Goal: Navigation & Orientation: Find specific page/section

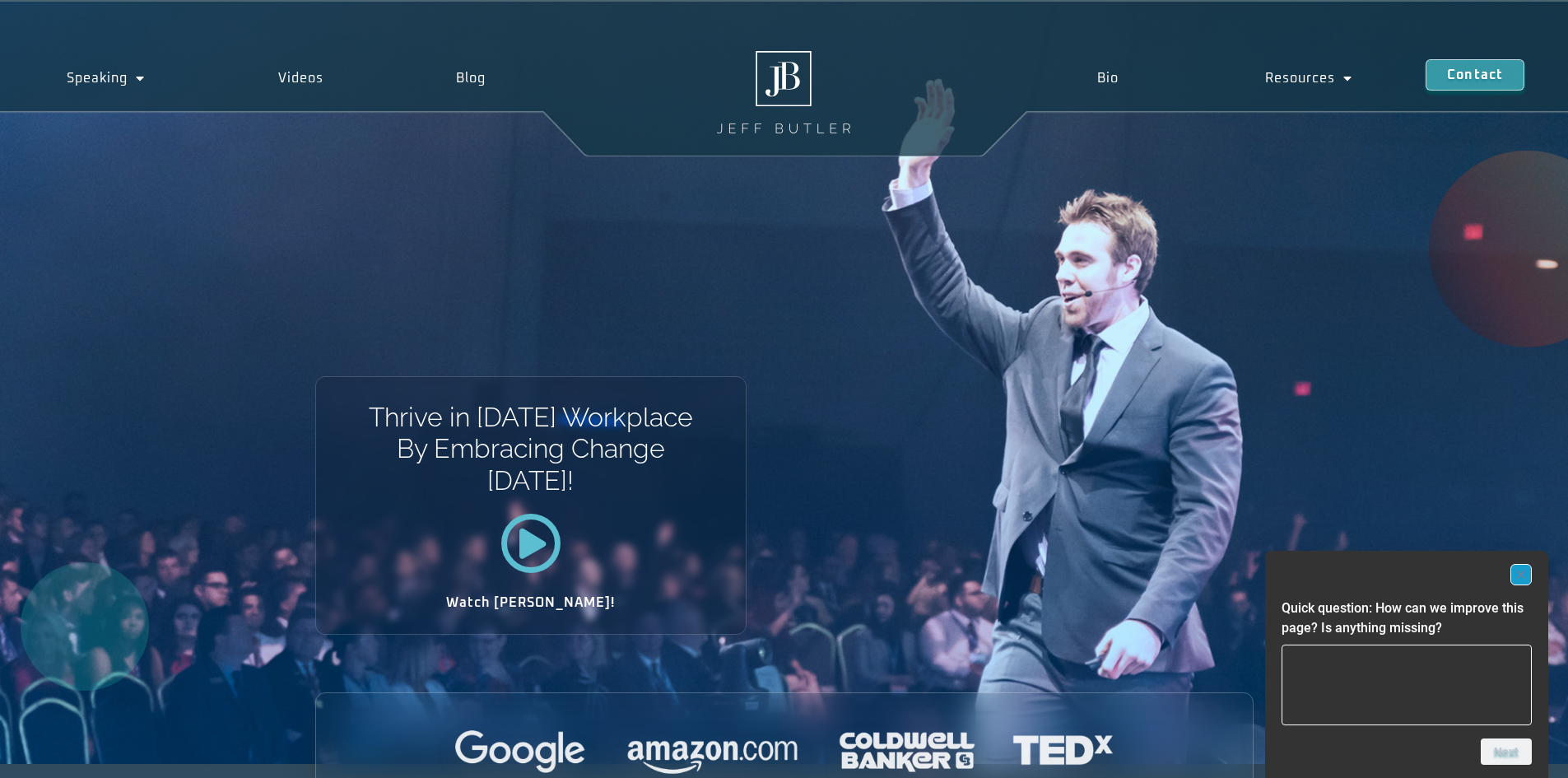
click at [1519, 574] on icon "Hide survey" at bounding box center [1521, 574] width 9 height 9
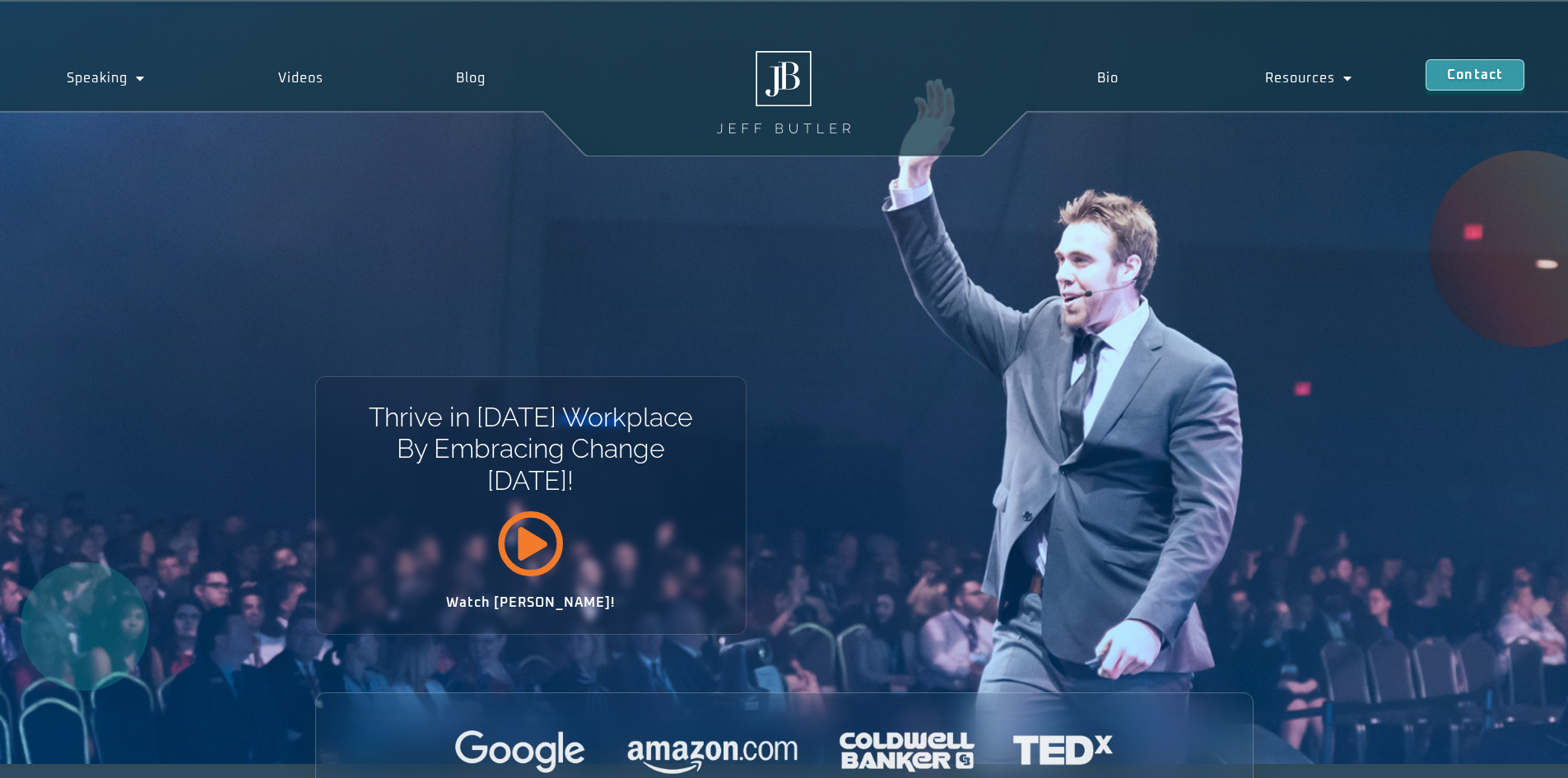
click at [511, 548] on icon at bounding box center [531, 543] width 67 height 67
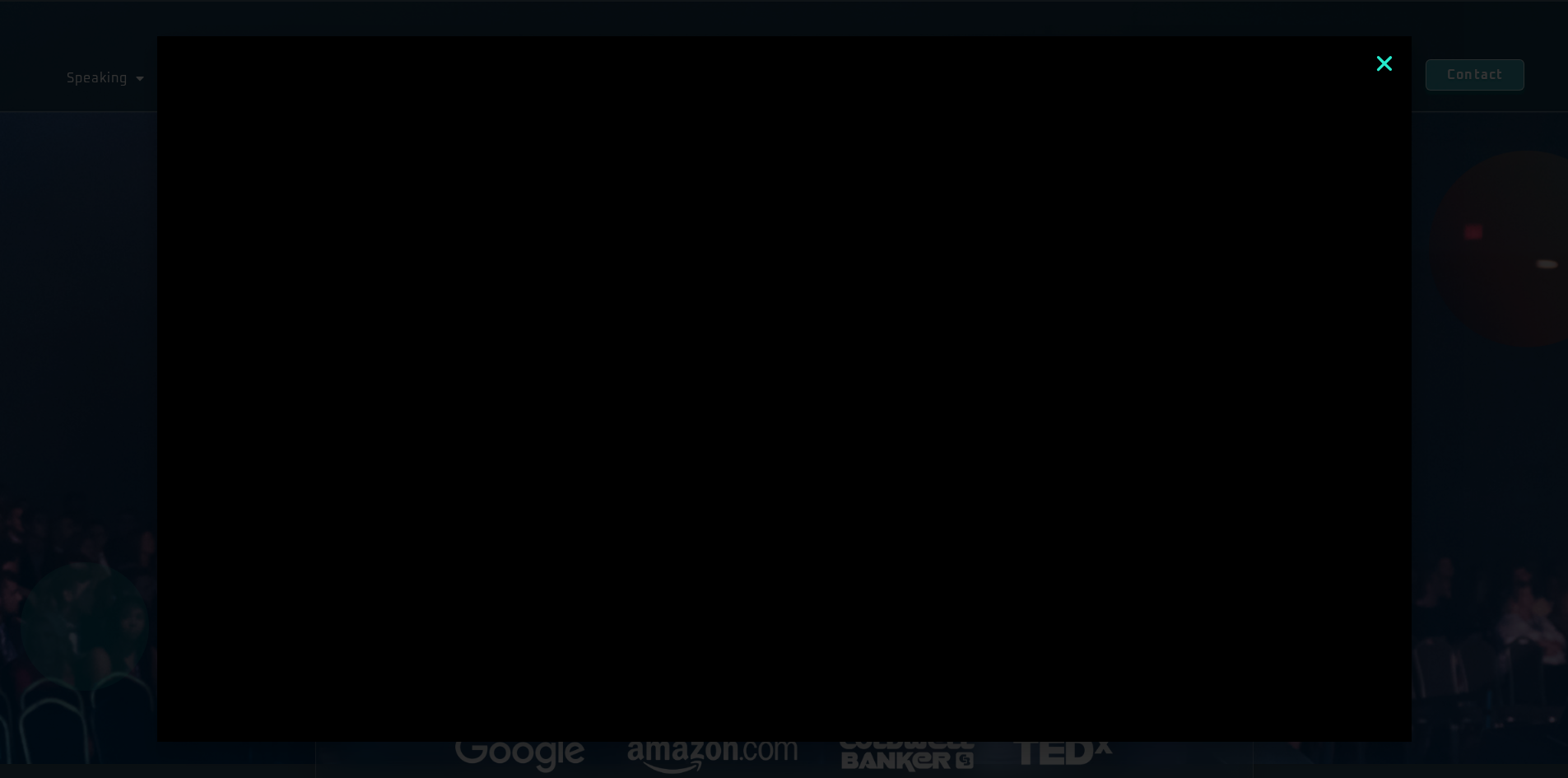
click at [1390, 66] on icon "Close" at bounding box center [1385, 63] width 21 height 21
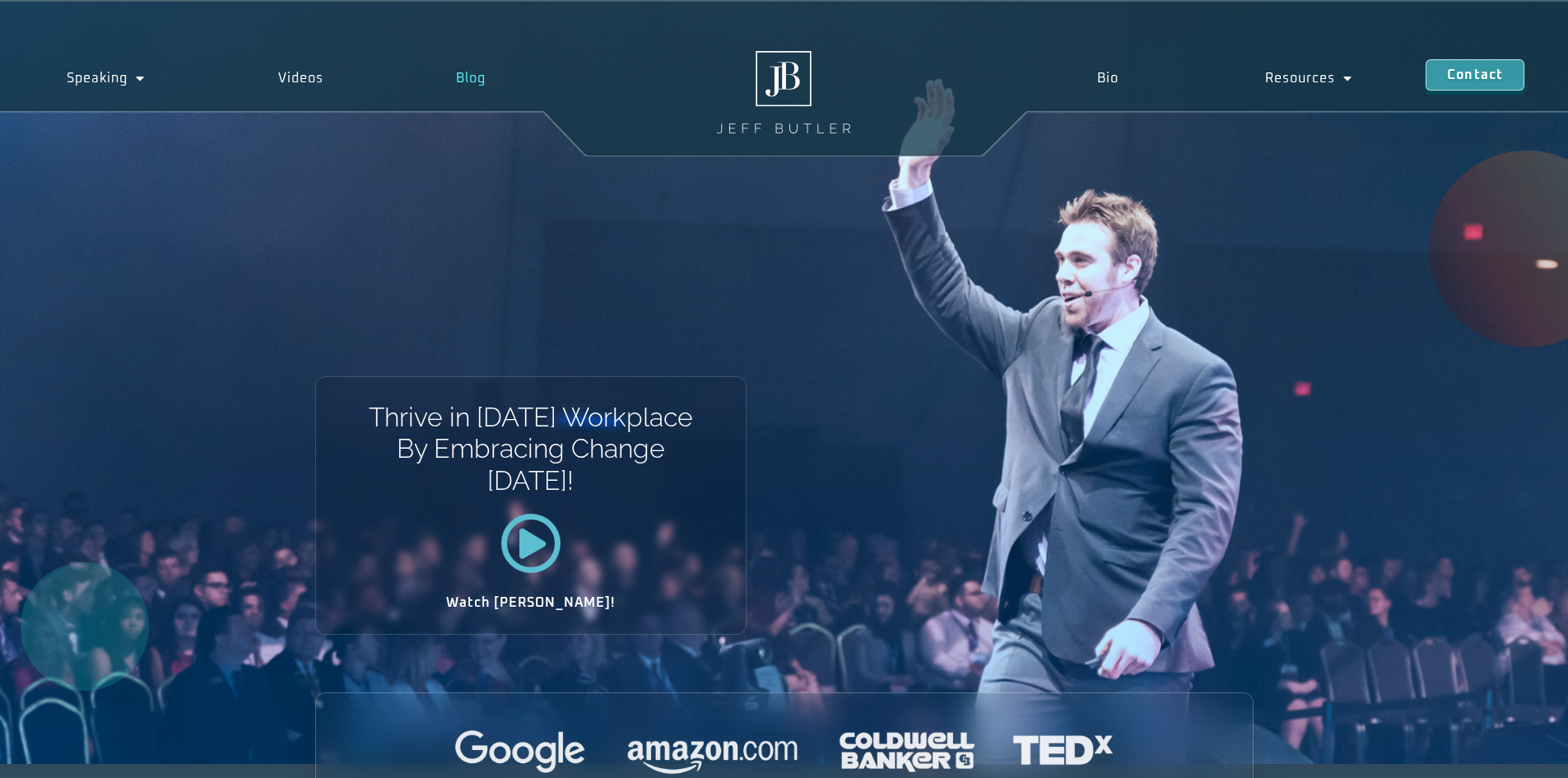
click at [477, 84] on link "Blog" at bounding box center [472, 78] width 163 height 38
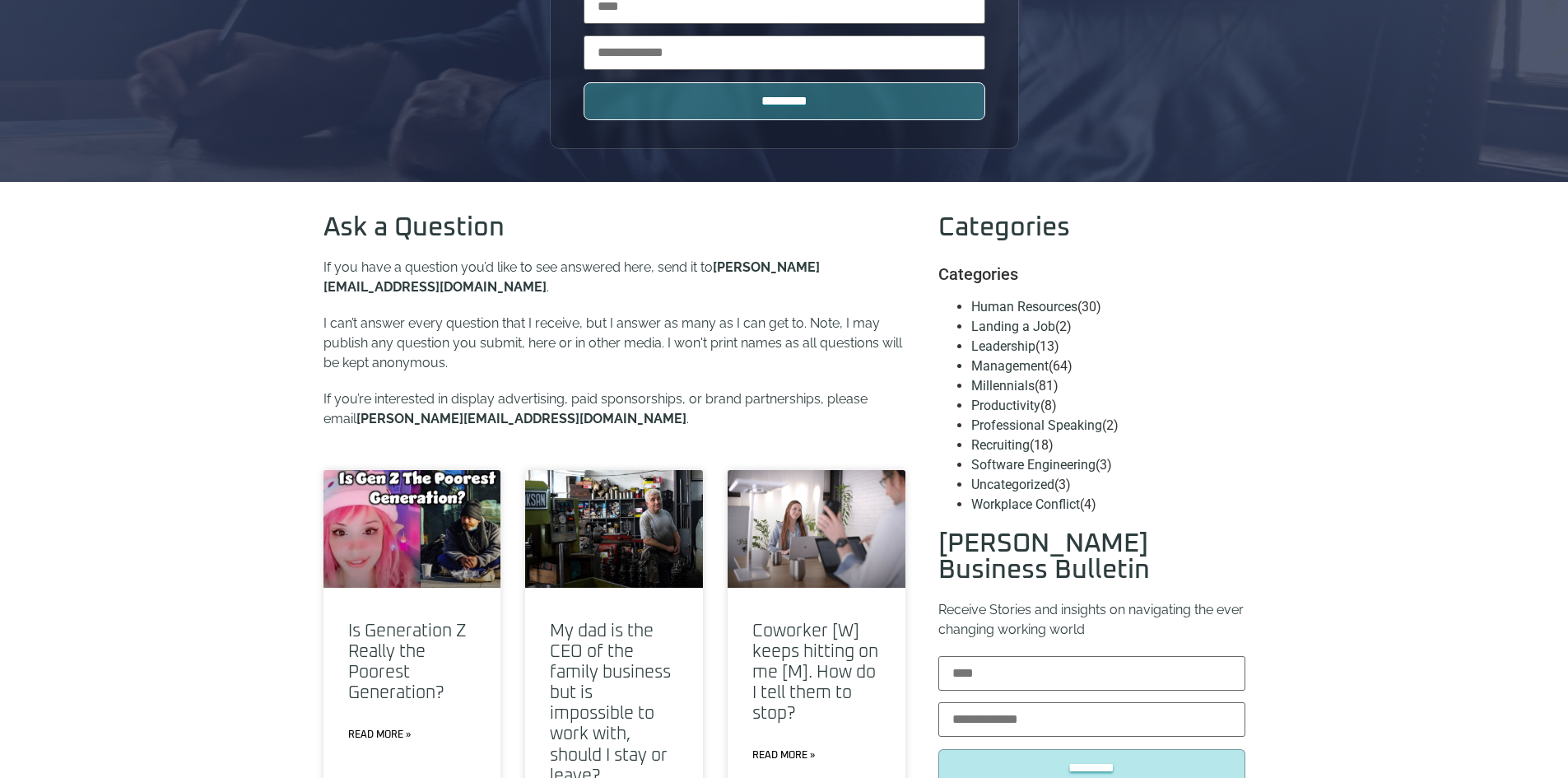
scroll to position [247, 0]
